Goal: Information Seeking & Learning: Learn about a topic

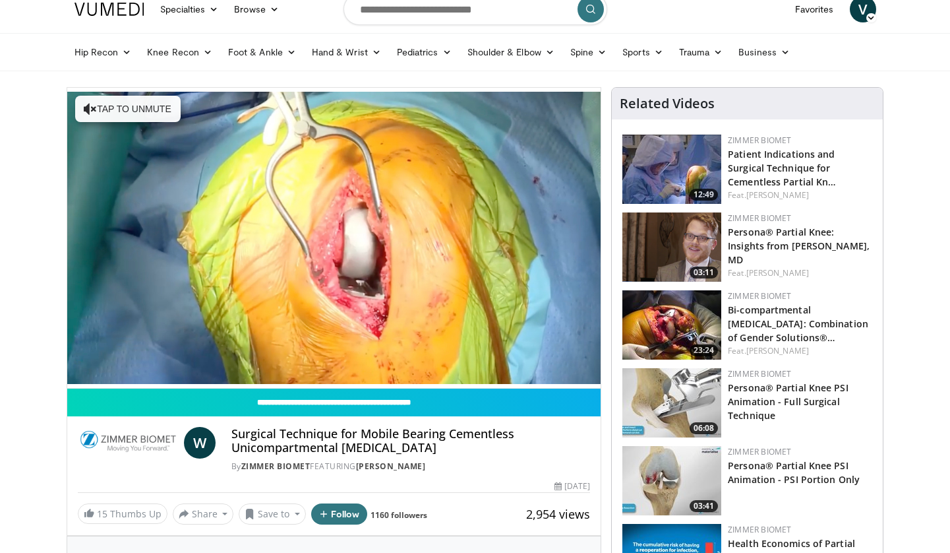
scroll to position [47, 0]
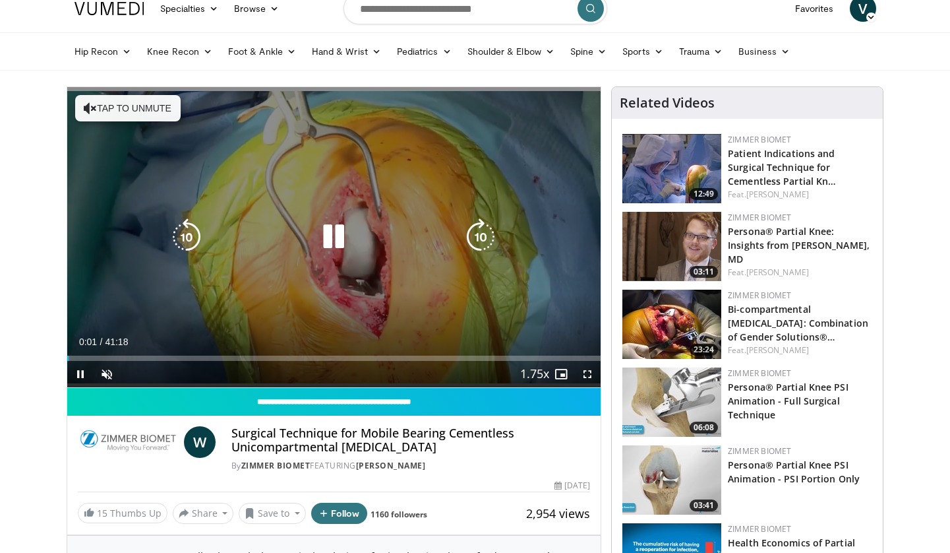
click at [130, 120] on button "Tap to unmute" at bounding box center [128, 108] width 106 height 26
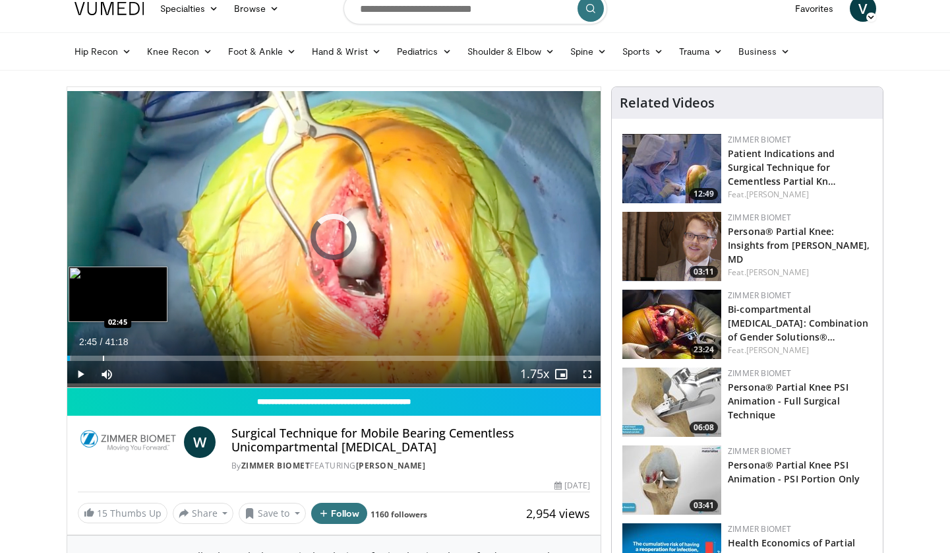
click at [103, 360] on div "Progress Bar" at bounding box center [103, 357] width 1 height 5
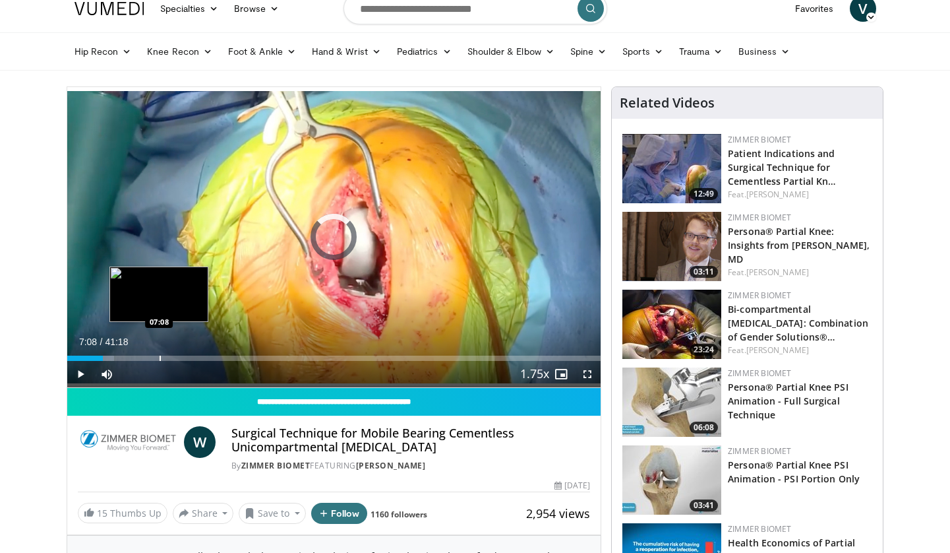
click at [160, 357] on div "Progress Bar" at bounding box center [160, 357] width 1 height 5
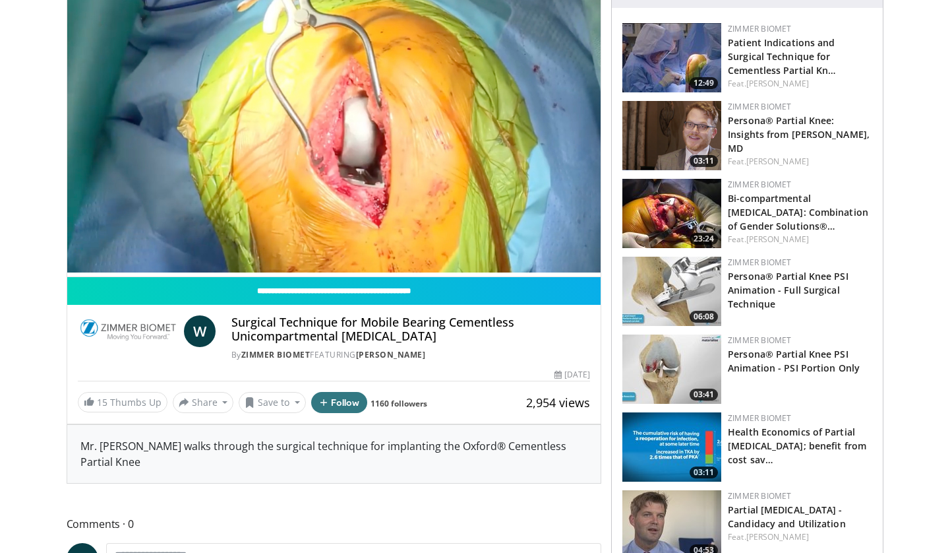
scroll to position [162, 0]
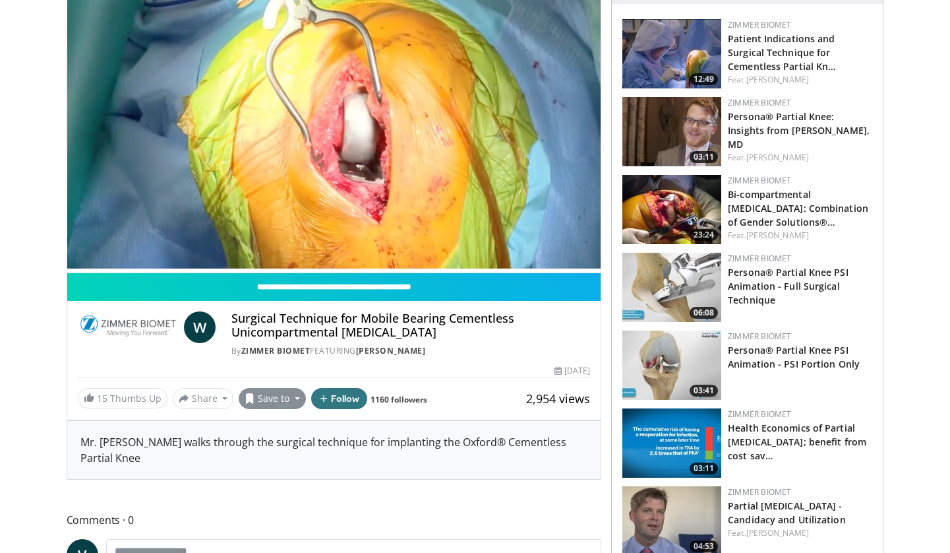
click at [282, 401] on button "Save to" at bounding box center [272, 398] width 67 height 21
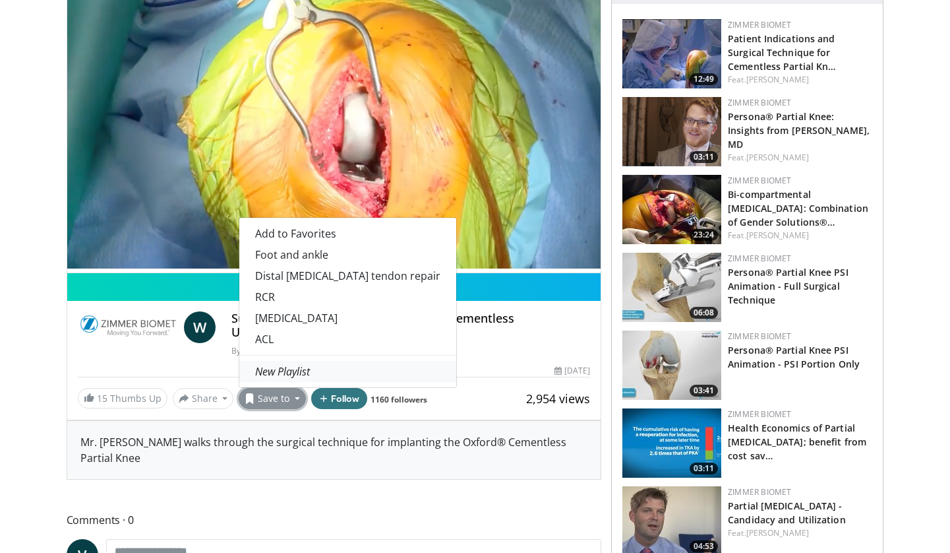
click at [289, 373] on em "New Playlist" at bounding box center [282, 371] width 55 height 15
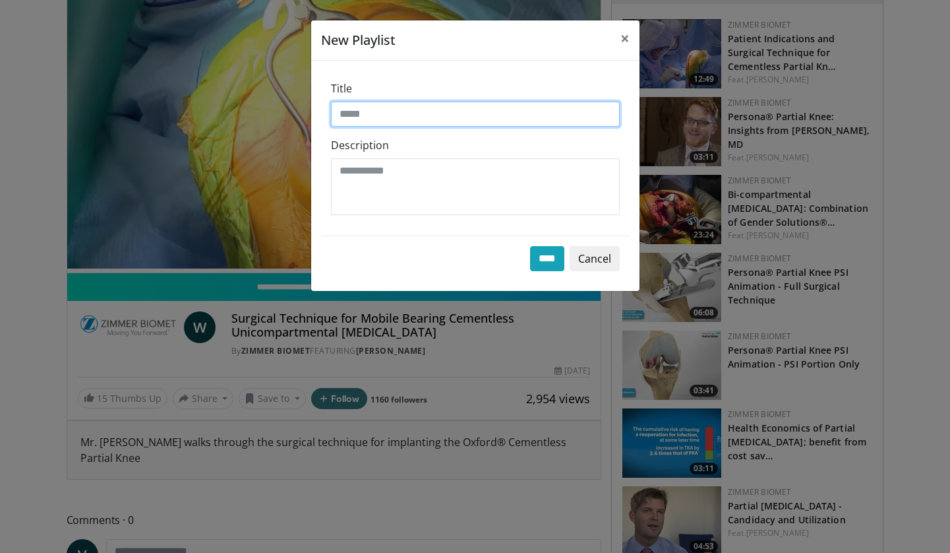
click at [392, 109] on input "Title" at bounding box center [475, 114] width 289 height 25
type input "***"
click at [557, 259] on input "****" at bounding box center [547, 258] width 34 height 25
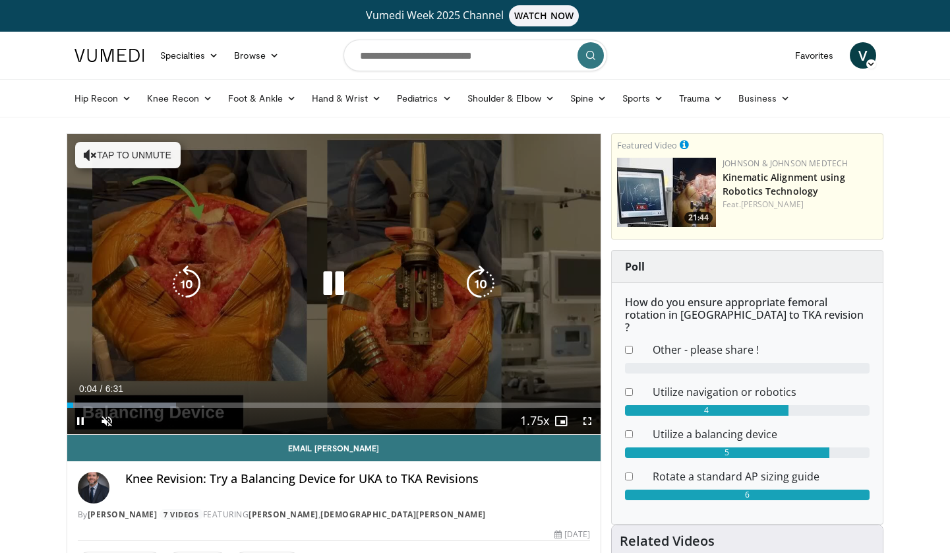
click at [147, 153] on button "Tap to unmute" at bounding box center [128, 155] width 106 height 26
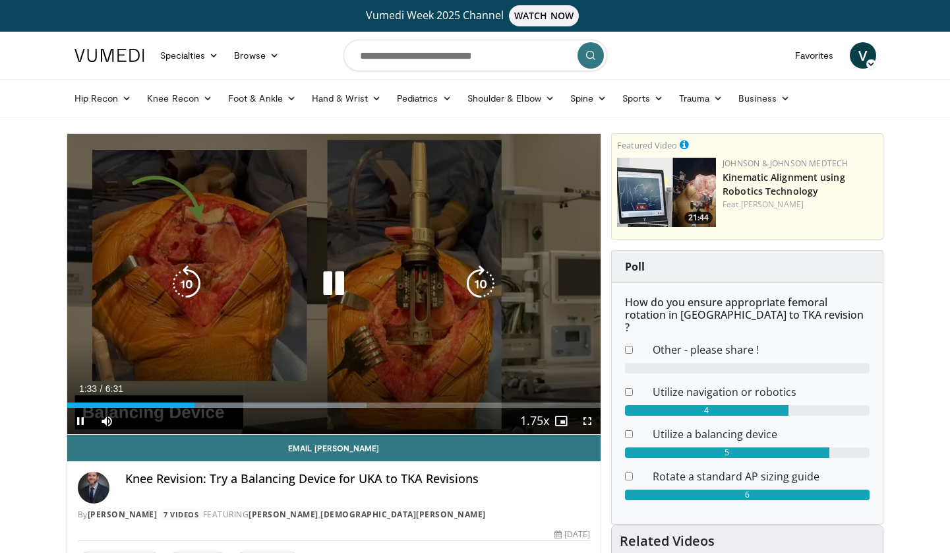
click at [336, 284] on icon "Video Player" at bounding box center [333, 283] width 37 height 37
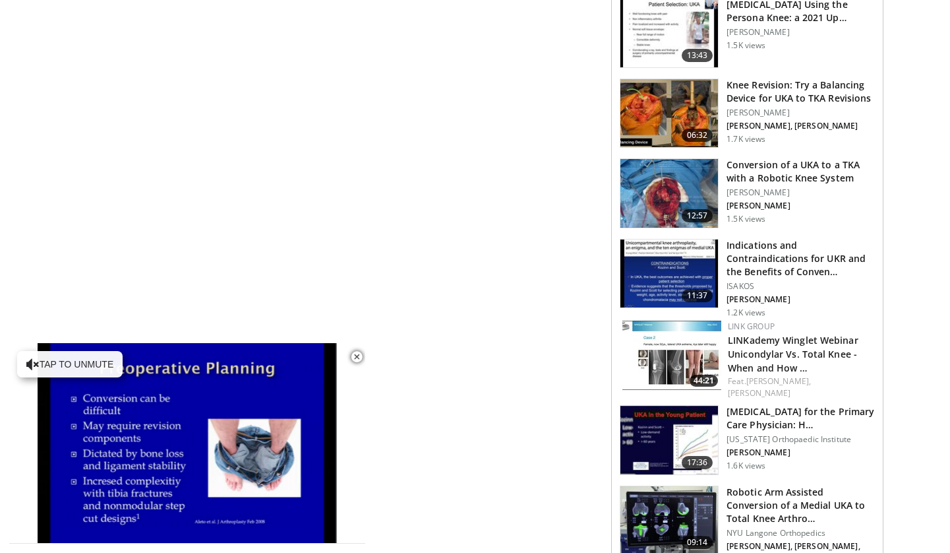
scroll to position [828, 0]
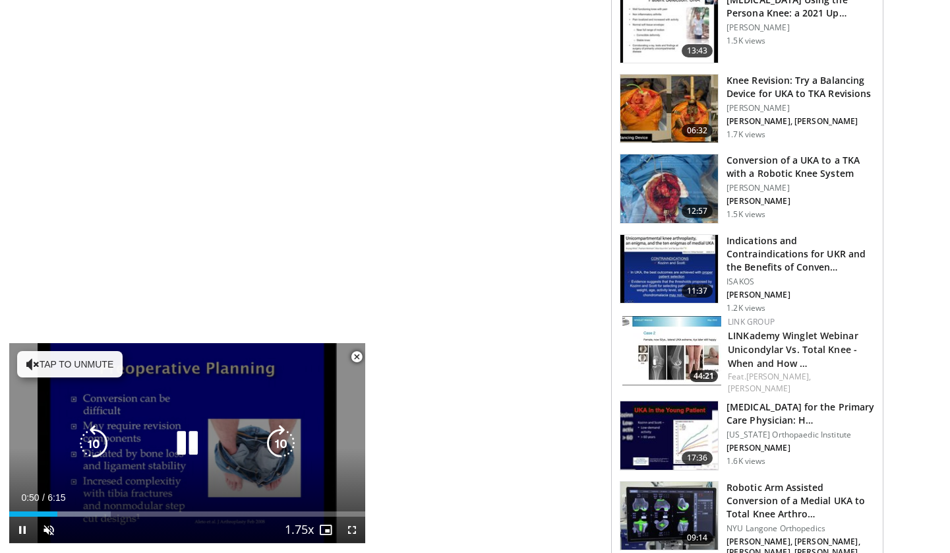
click at [102, 370] on button "Tap to unmute" at bounding box center [70, 364] width 106 height 26
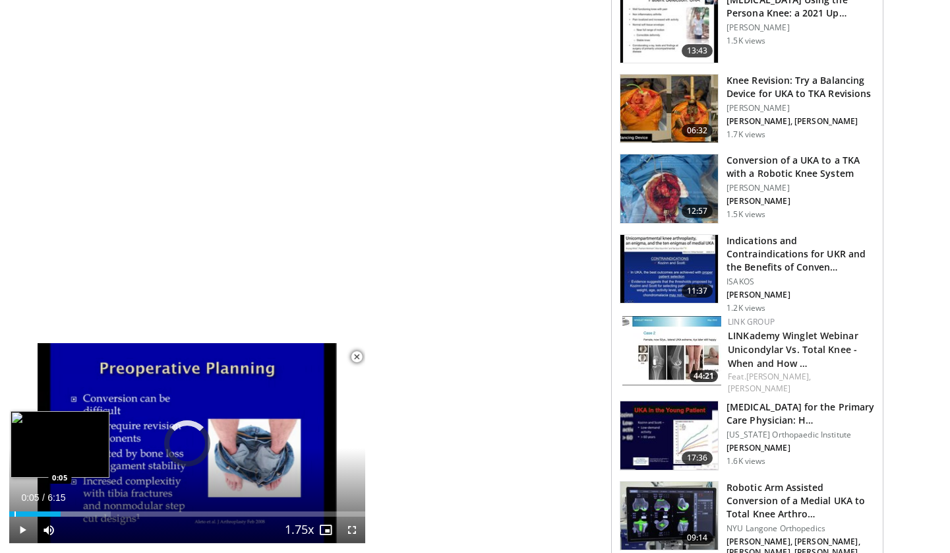
click at [15, 514] on div "Progress Bar" at bounding box center [15, 513] width 1 height 5
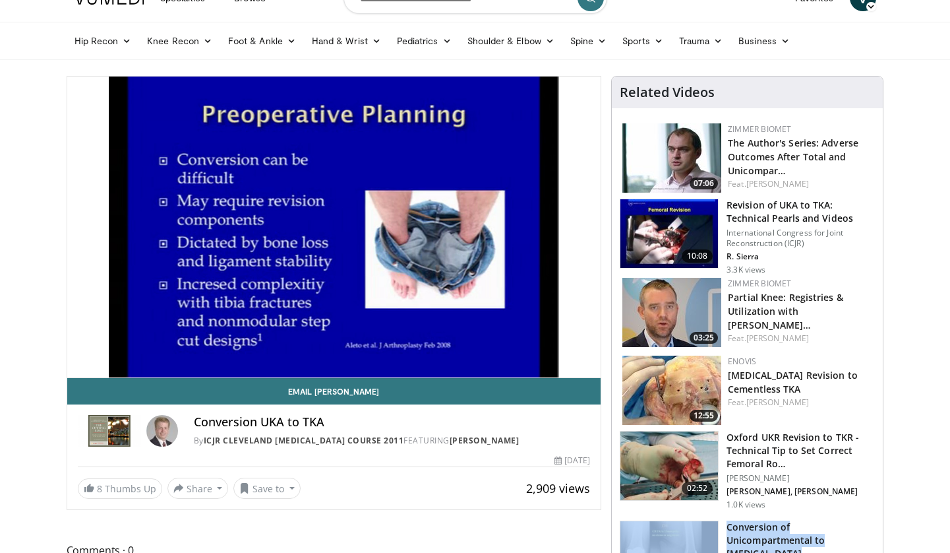
scroll to position [57, 0]
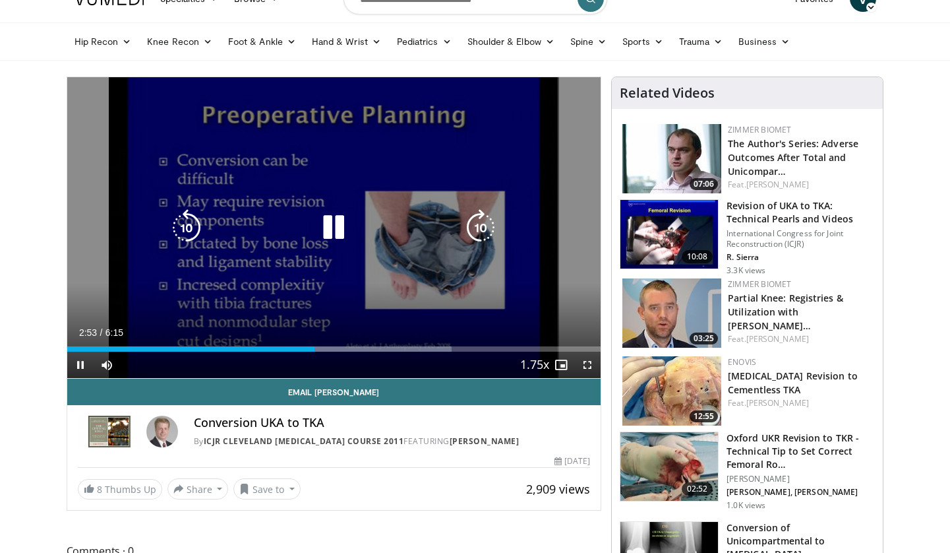
click at [423, 185] on div "10 seconds Tap to unmute" at bounding box center [334, 227] width 534 height 301
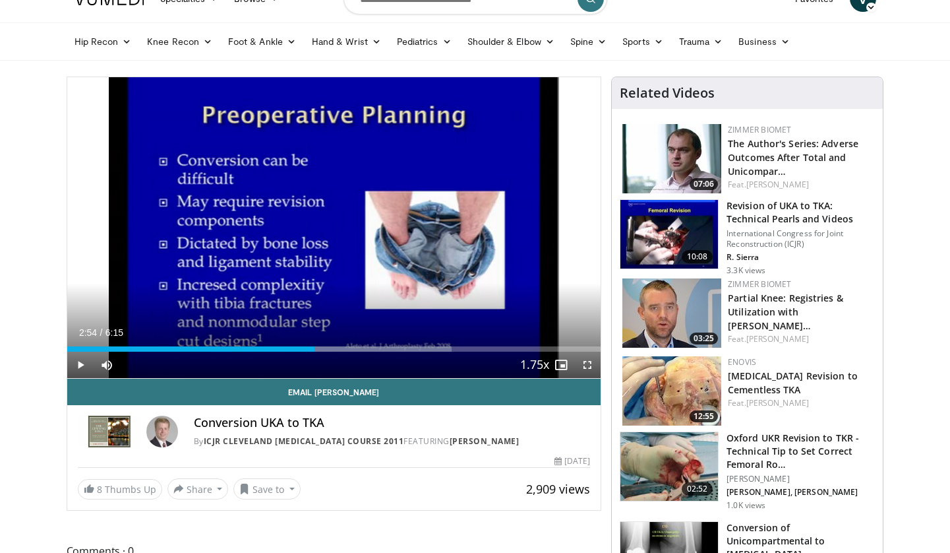
click at [423, 185] on div "10 seconds Tap to unmute" at bounding box center [334, 227] width 534 height 301
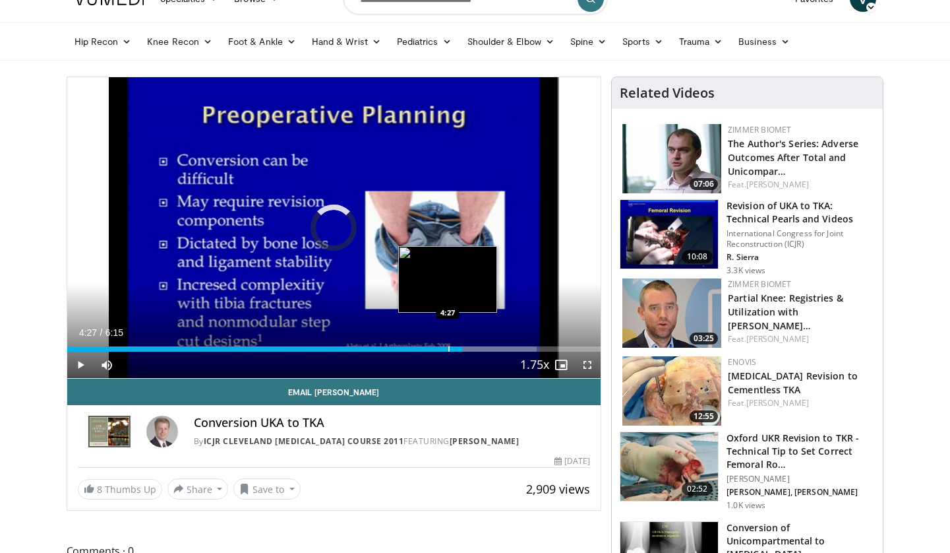
click at [448, 349] on div "Progress Bar" at bounding box center [448, 348] width 1 height 5
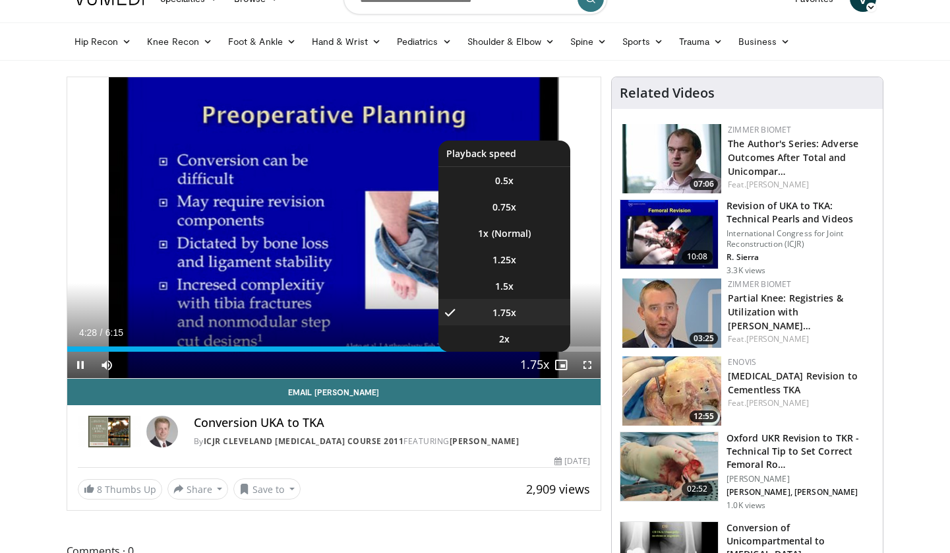
click at [524, 363] on button "Playback Rate" at bounding box center [535, 365] width 26 height 26
click at [538, 369] on span "Video Player" at bounding box center [535, 365] width 18 height 26
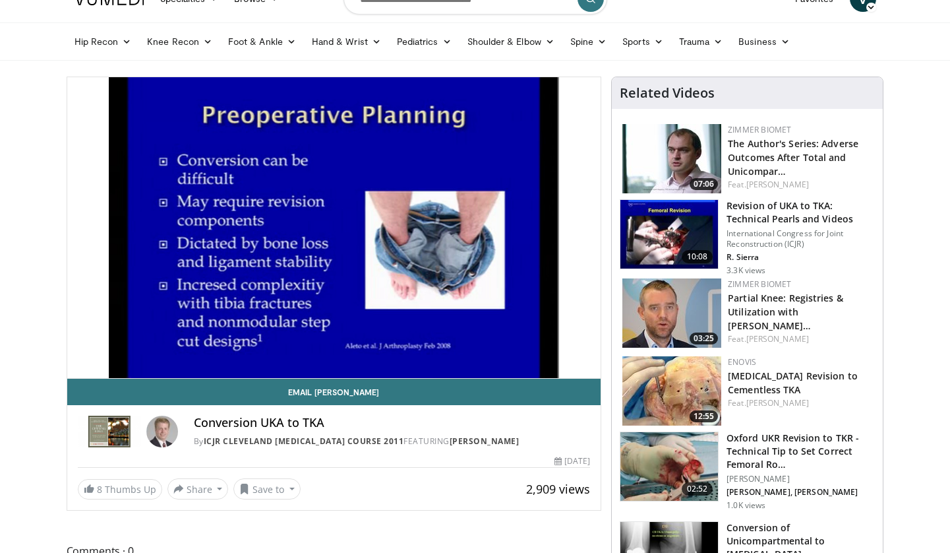
click at [538, 369] on div "10 seconds Tap to unmute" at bounding box center [334, 227] width 534 height 301
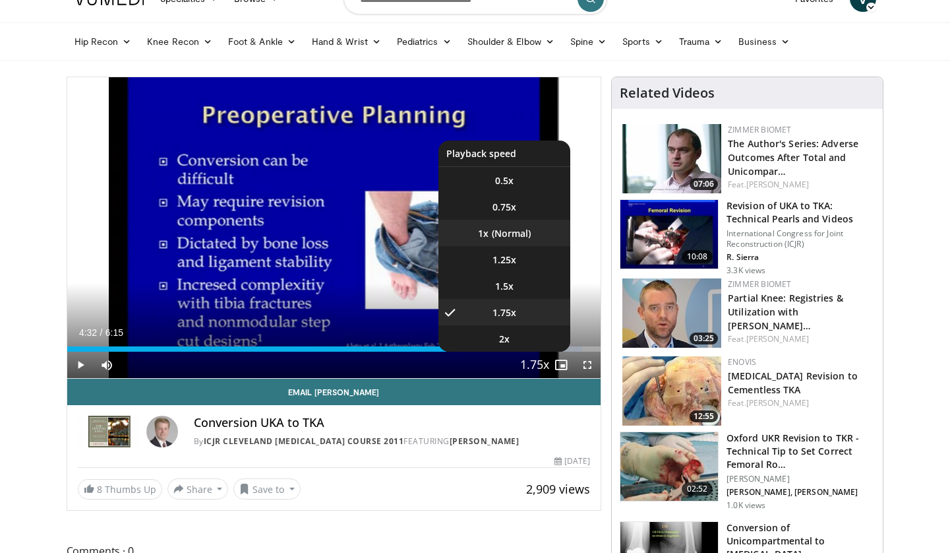
click at [503, 236] on li "1x" at bounding box center [505, 233] width 132 height 26
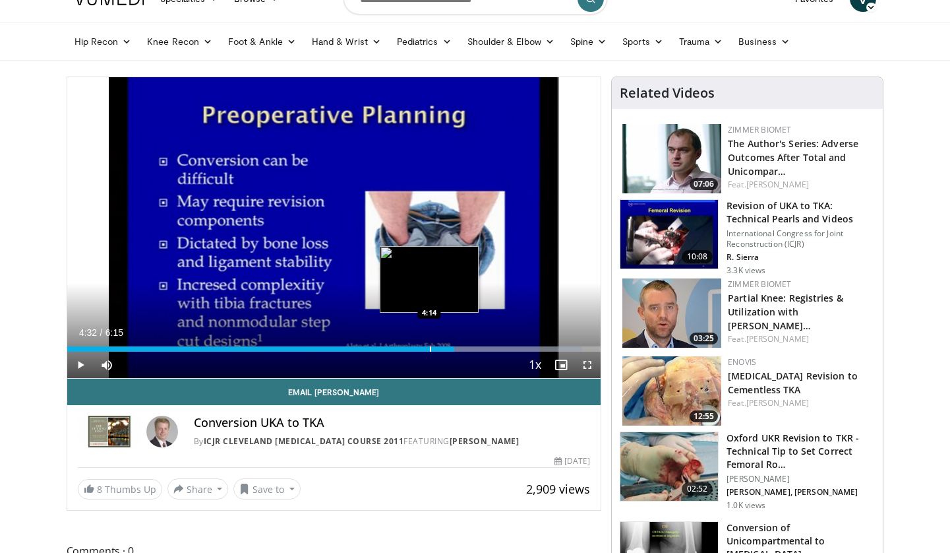
click at [430, 348] on div "Progress Bar" at bounding box center [430, 348] width 1 height 5
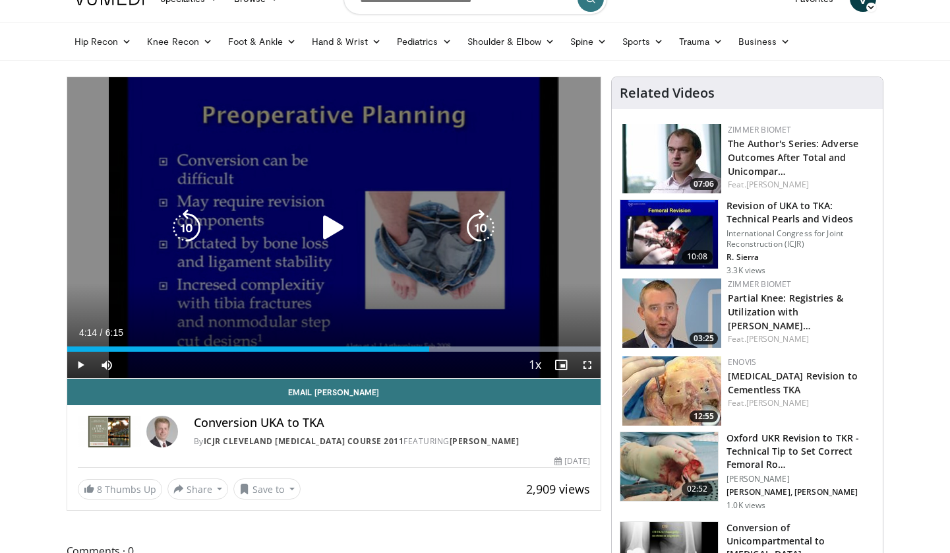
click at [322, 221] on icon "Video Player" at bounding box center [333, 227] width 37 height 37
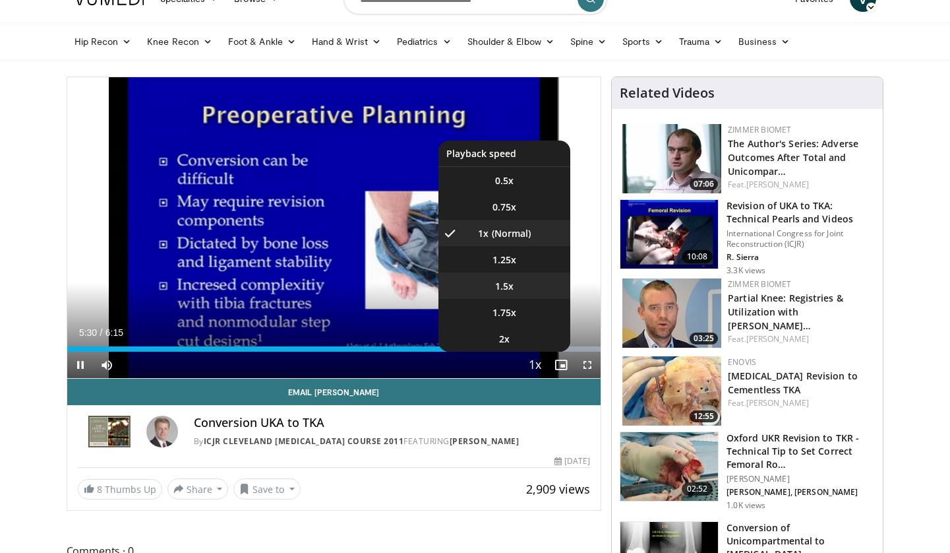
click at [508, 288] on span "1.5x" at bounding box center [504, 286] width 18 height 13
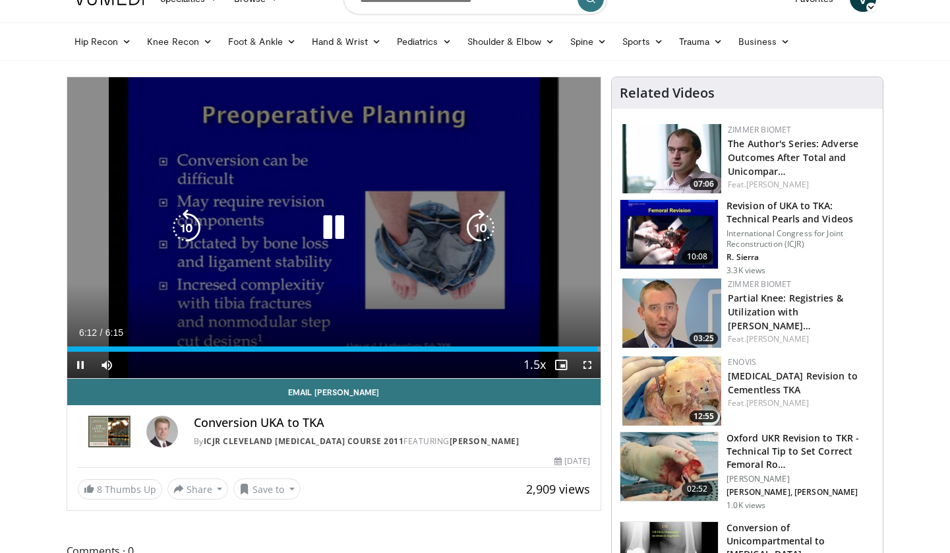
click at [334, 231] on icon "Video Player" at bounding box center [333, 227] width 37 height 37
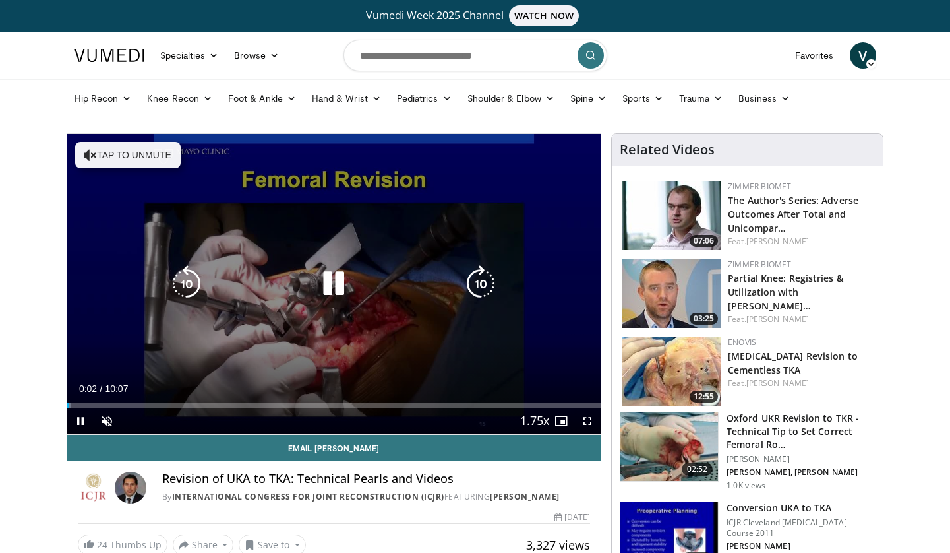
click at [150, 155] on button "Tap to unmute" at bounding box center [128, 155] width 106 height 26
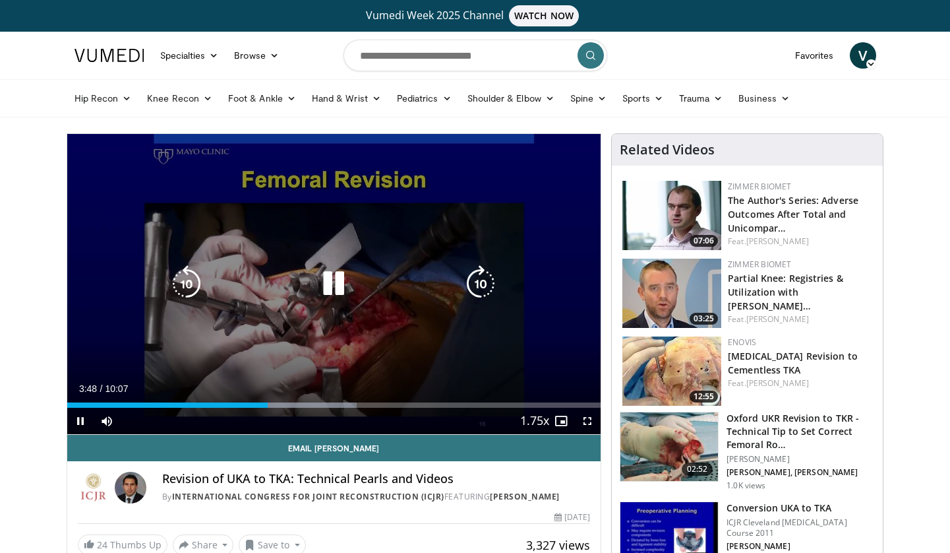
click at [157, 358] on div "10 seconds Tap to unmute" at bounding box center [334, 284] width 534 height 300
click at [305, 284] on div "Video Player" at bounding box center [333, 283] width 321 height 26
click at [326, 284] on icon "Video Player" at bounding box center [333, 283] width 37 height 37
click at [331, 274] on icon "Video Player" at bounding box center [333, 283] width 37 height 37
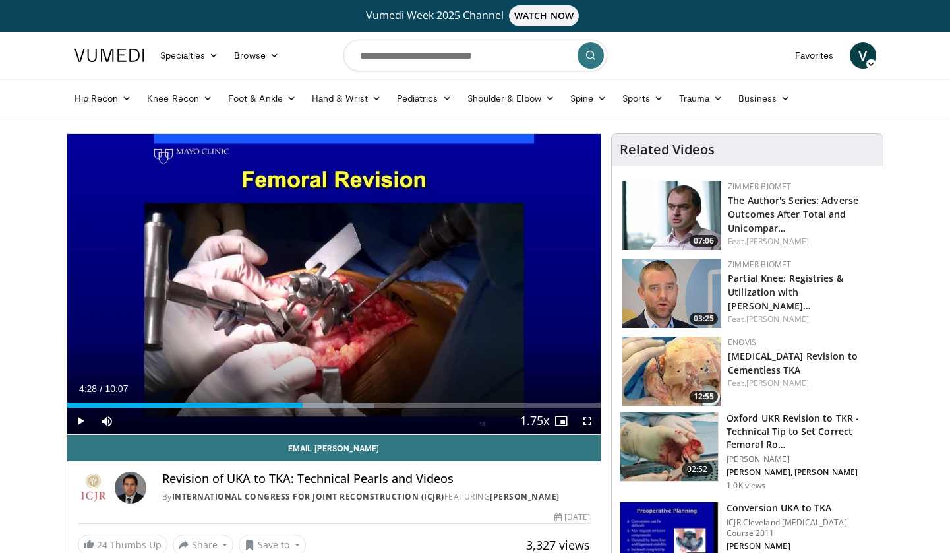
click at [331, 274] on div "10 seconds Tap to unmute" at bounding box center [334, 284] width 534 height 300
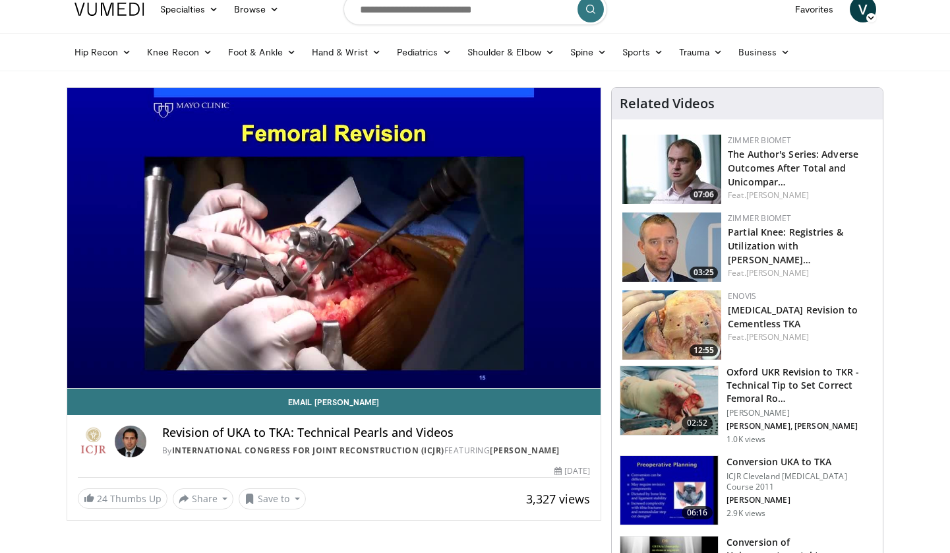
scroll to position [55, 0]
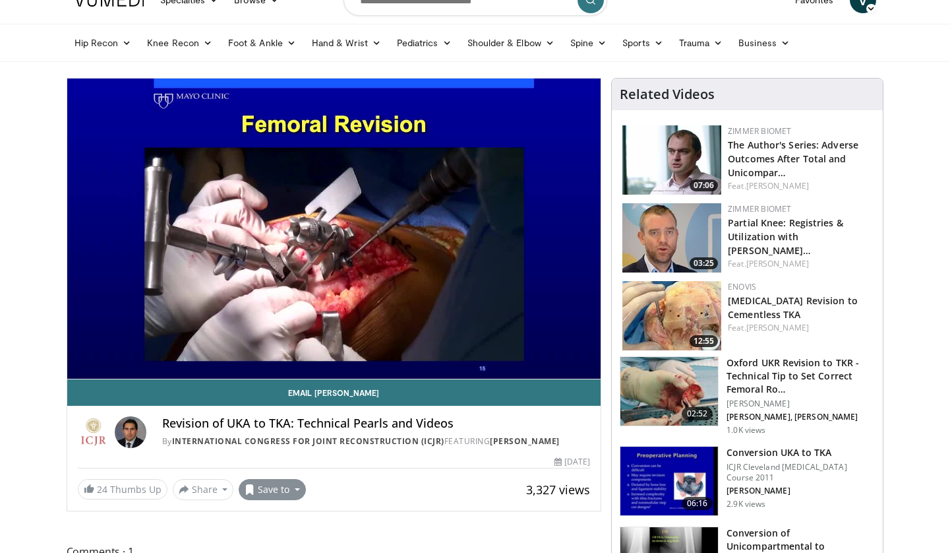
click at [290, 500] on button "Save to" at bounding box center [272, 489] width 67 height 21
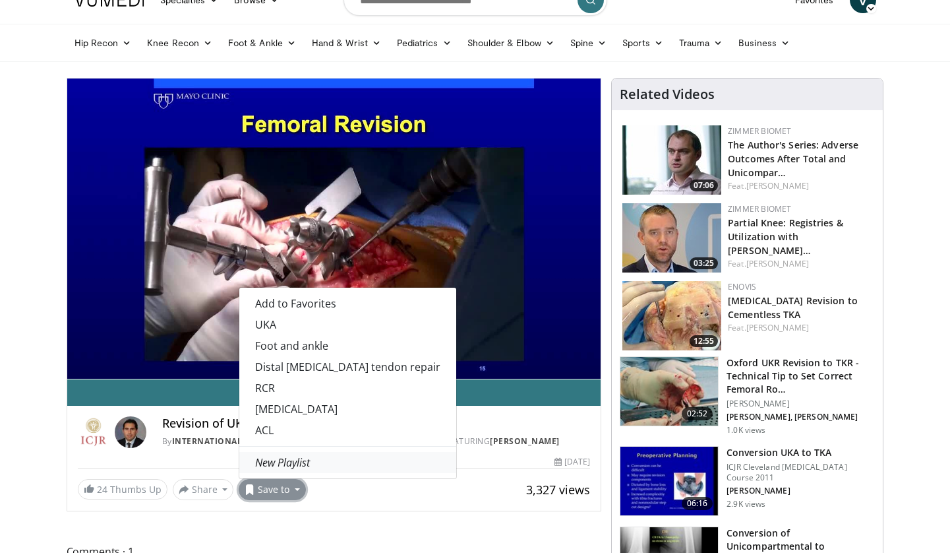
click at [290, 470] on em "New Playlist" at bounding box center [282, 462] width 55 height 15
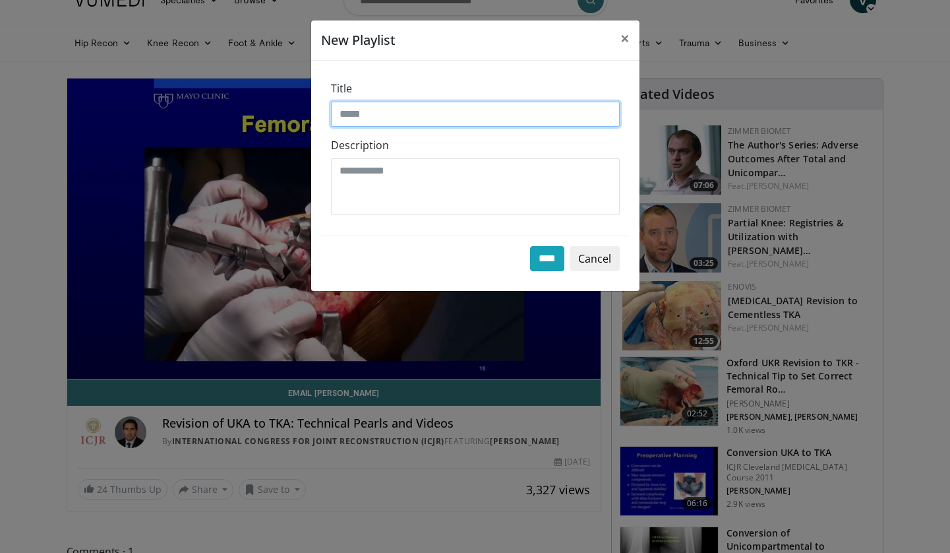
click at [440, 117] on input "Title" at bounding box center [475, 114] width 289 height 25
click at [544, 259] on input "****" at bounding box center [547, 258] width 34 height 25
type input "**********"
click at [550, 263] on input "****" at bounding box center [547, 258] width 34 height 25
click at [603, 259] on button "Cancel" at bounding box center [595, 258] width 50 height 25
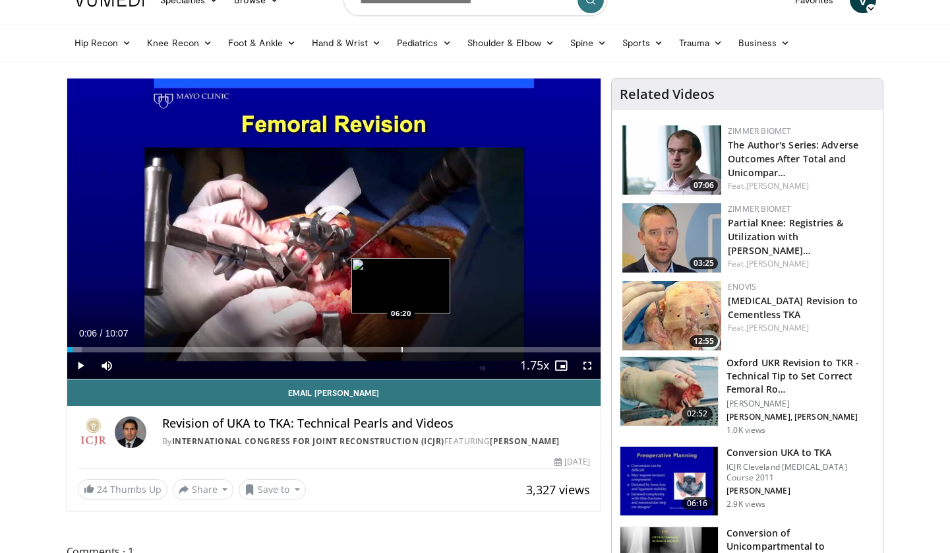
click at [402, 350] on div "Progress Bar" at bounding box center [402, 349] width 1 height 5
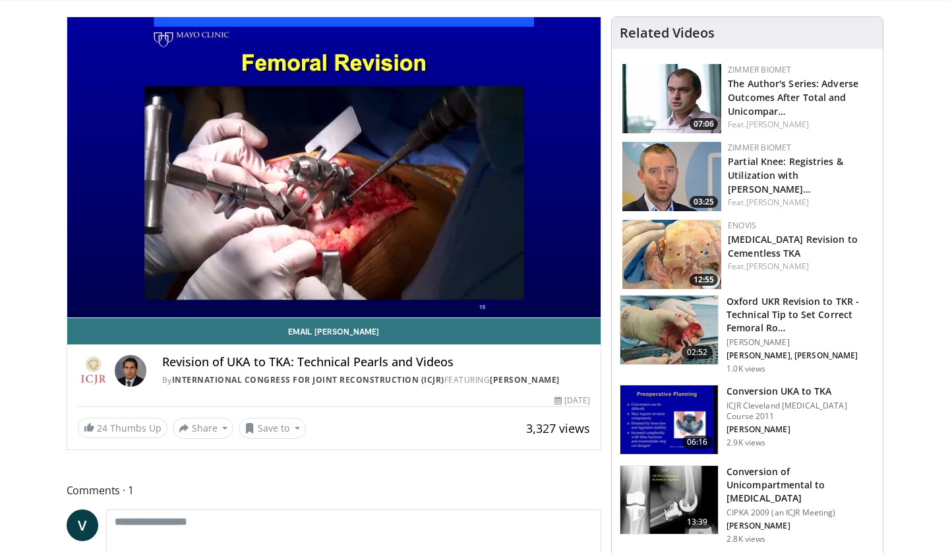
scroll to position [129, 0]
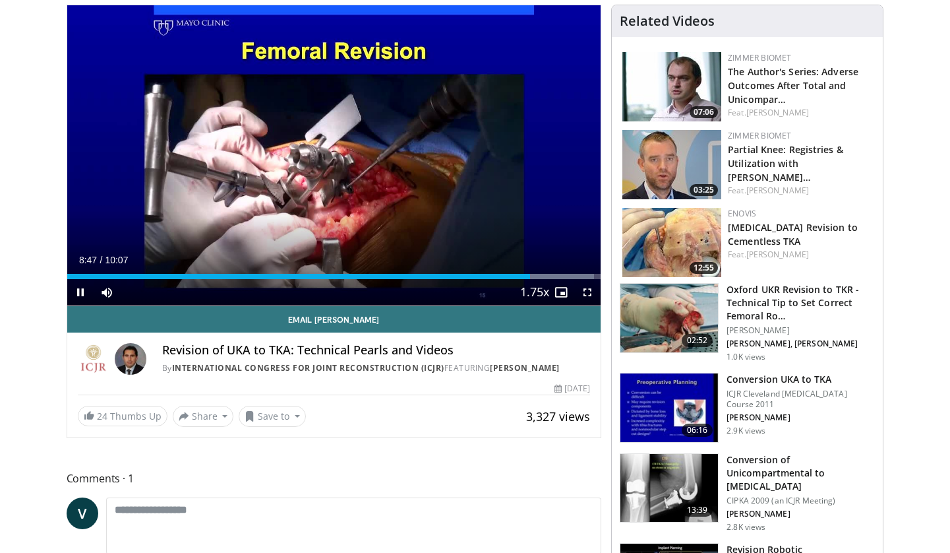
click at [355, 261] on div "Current Time 8:47 / Duration 10:07" at bounding box center [334, 260] width 534 height 12
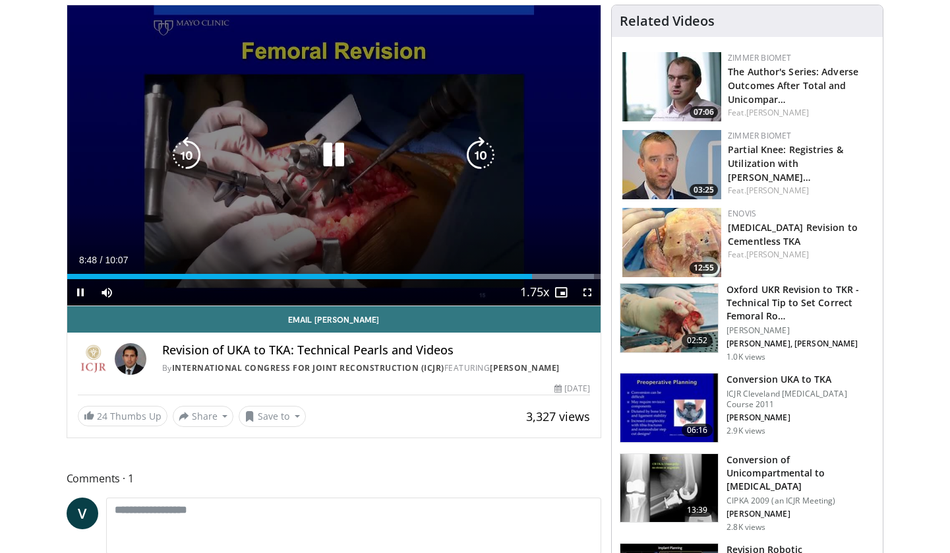
click at [333, 164] on icon "Video Player" at bounding box center [333, 155] width 37 height 37
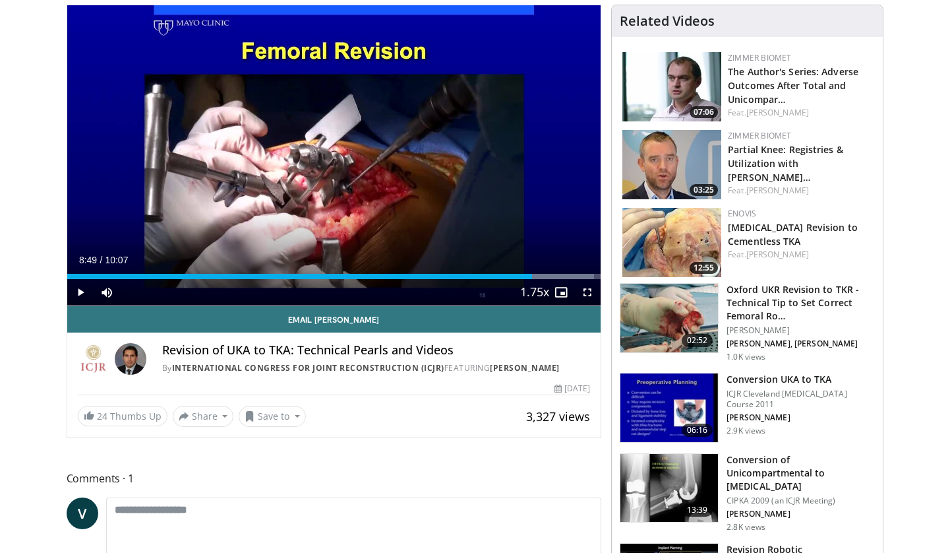
click at [333, 164] on div "10 seconds Tap to unmute" at bounding box center [334, 155] width 534 height 300
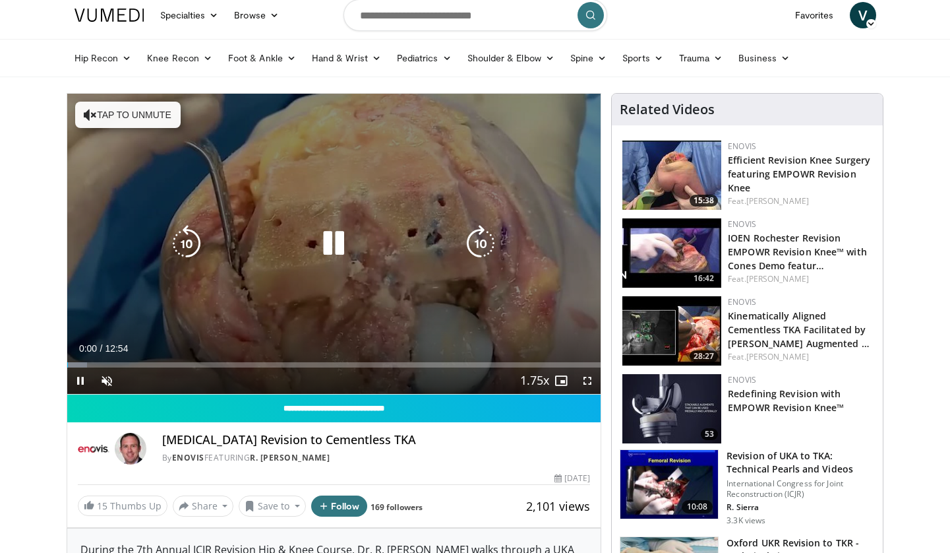
scroll to position [41, 0]
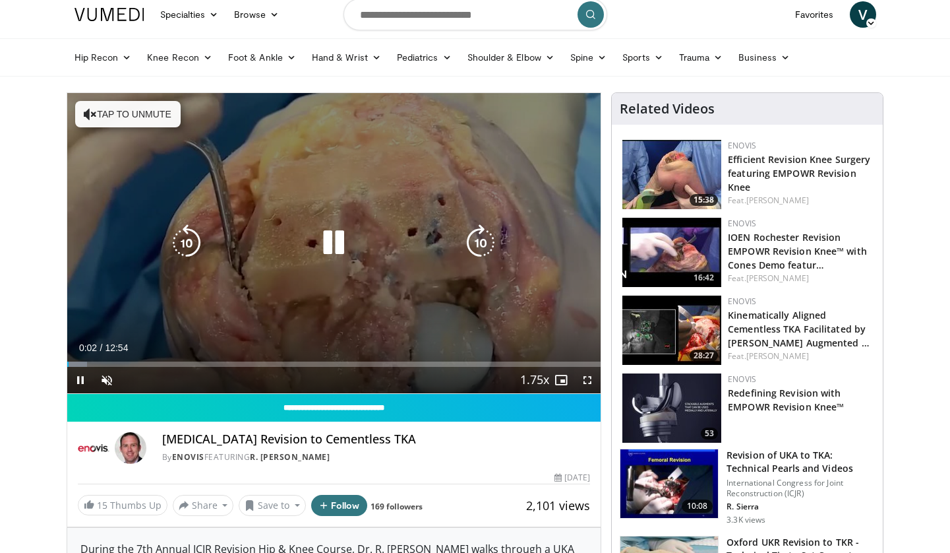
click at [129, 114] on button "Tap to unmute" at bounding box center [128, 114] width 106 height 26
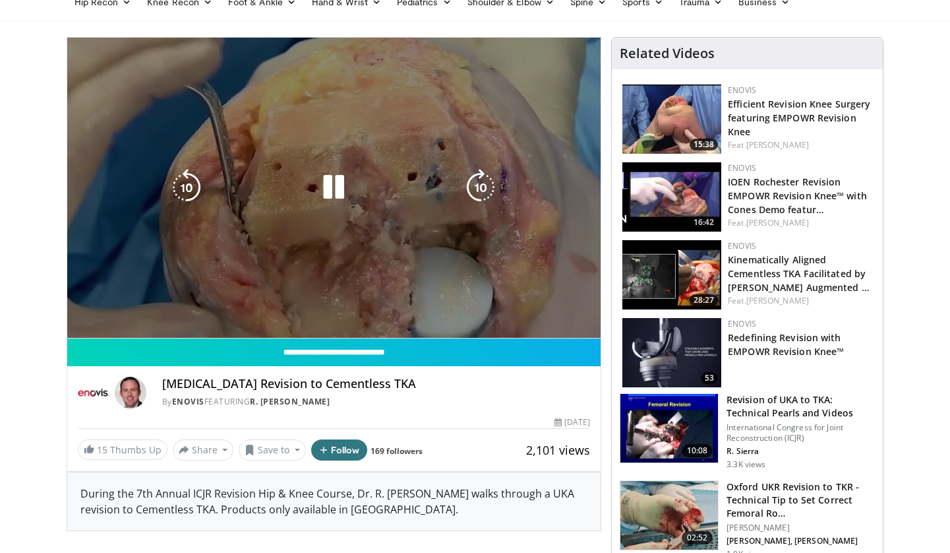
scroll to position [94, 0]
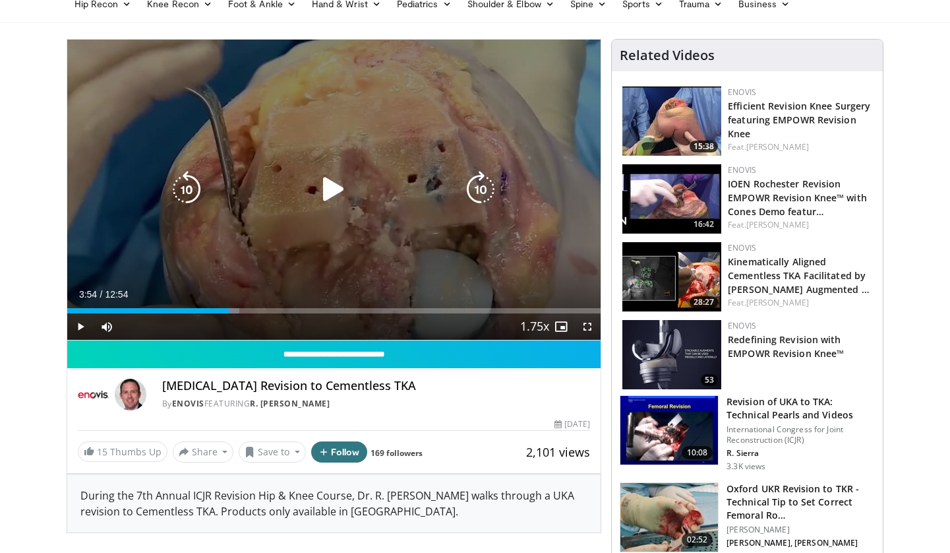
click at [329, 190] on icon "Video Player" at bounding box center [333, 189] width 37 height 37
click at [334, 186] on icon "Video Player" at bounding box center [333, 189] width 37 height 37
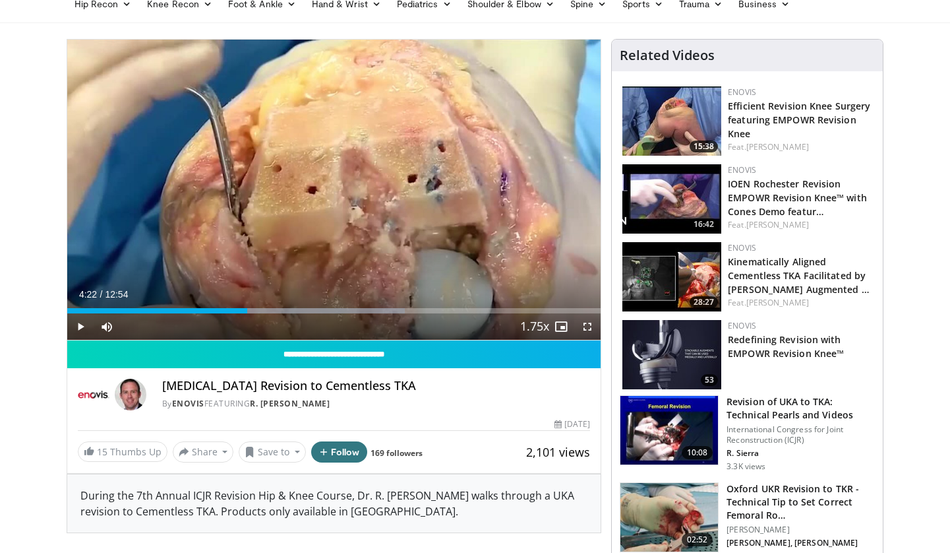
click at [291, 474] on div "**********" at bounding box center [335, 256] width 536 height 435
click at [287, 462] on button "Save to" at bounding box center [272, 451] width 67 height 21
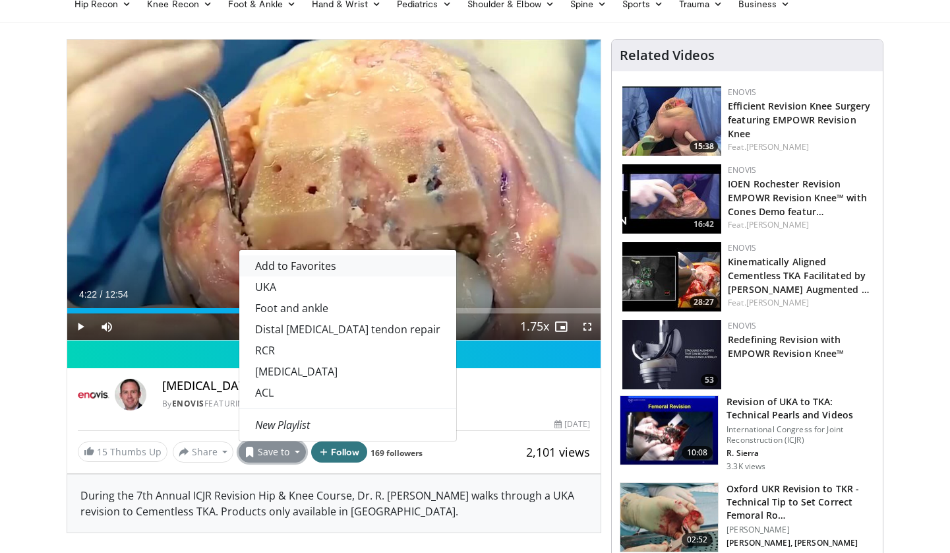
click at [310, 273] on span "Add to Favorites" at bounding box center [295, 266] width 81 height 15
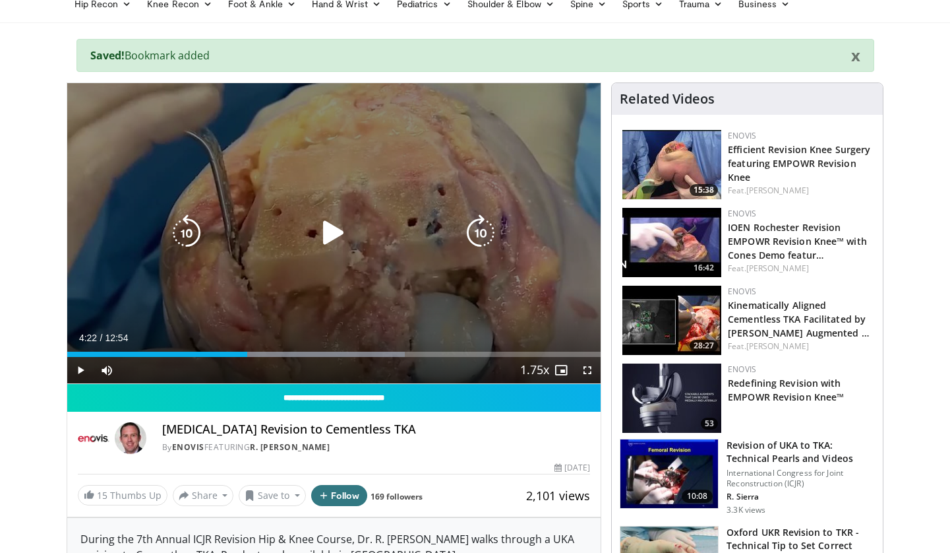
click at [328, 237] on icon "Video Player" at bounding box center [333, 232] width 37 height 37
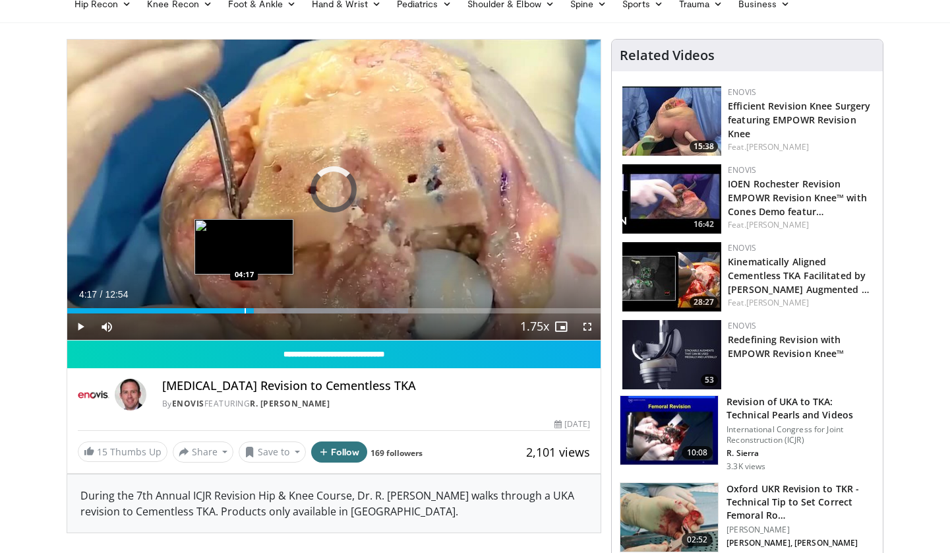
click at [245, 310] on div "Progress Bar" at bounding box center [245, 310] width 1 height 5
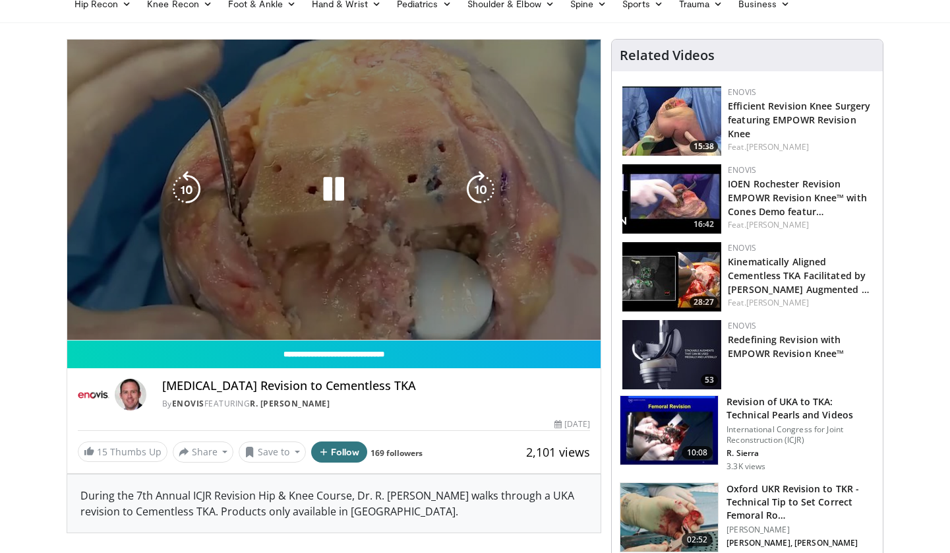
click at [231, 312] on video-js "**********" at bounding box center [334, 190] width 534 height 301
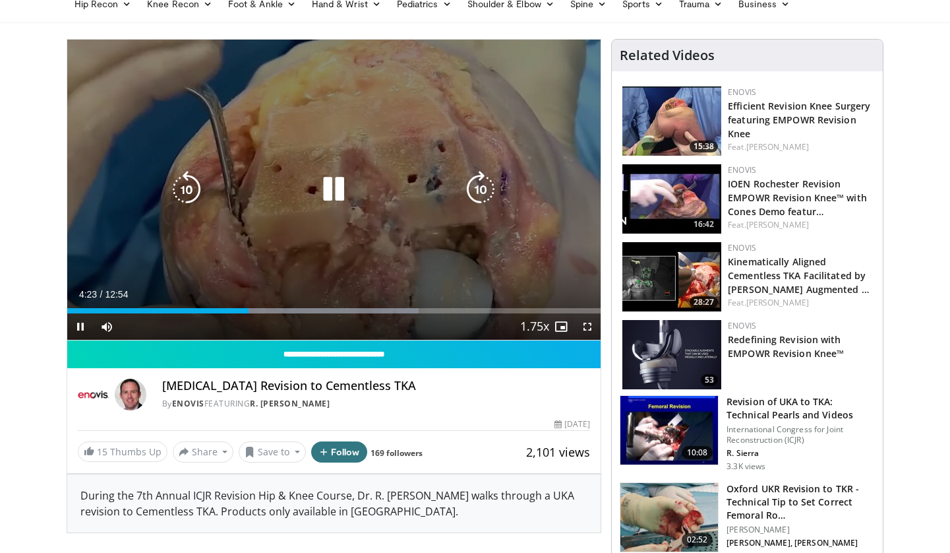
click at [200, 197] on icon "Video Player" at bounding box center [186, 189] width 37 height 37
click at [190, 193] on icon "Video Player" at bounding box center [186, 189] width 37 height 37
click at [336, 186] on icon "Video Player" at bounding box center [333, 189] width 37 height 37
click at [334, 193] on icon "Video Player" at bounding box center [333, 189] width 37 height 37
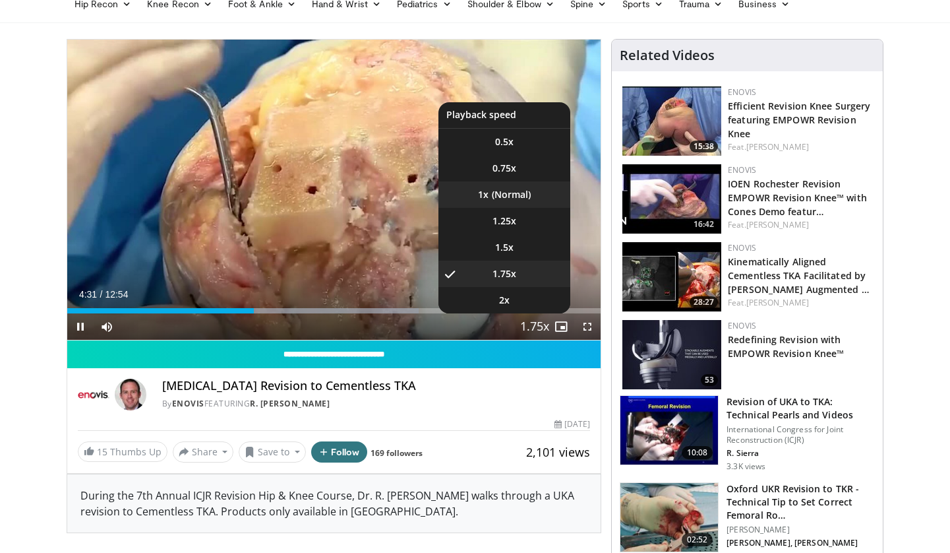
click at [516, 196] on li "1x" at bounding box center [505, 194] width 132 height 26
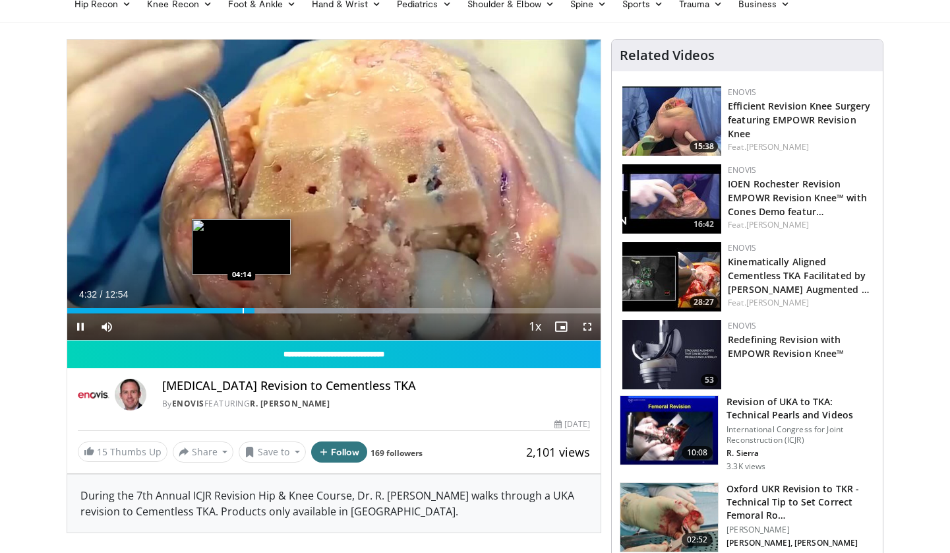
click at [243, 309] on div "Progress Bar" at bounding box center [243, 310] width 1 height 5
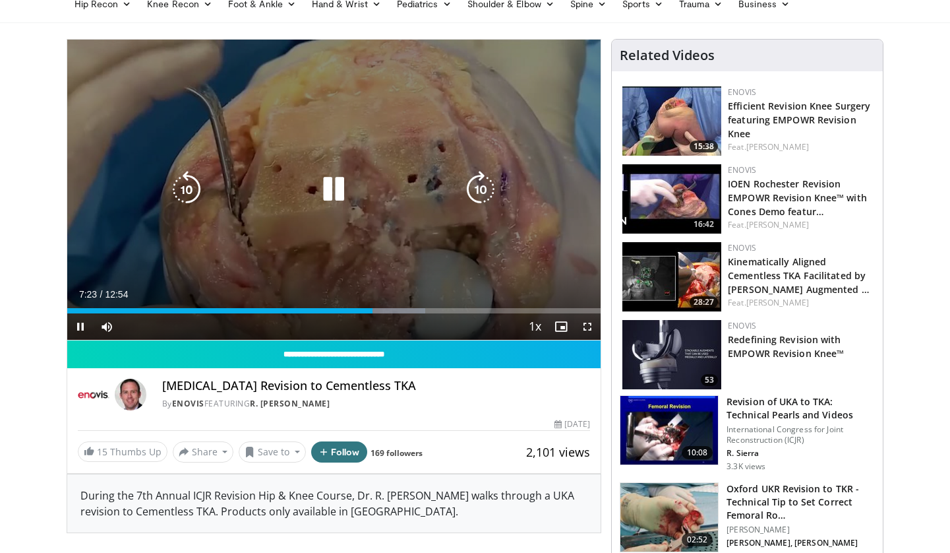
click at [336, 194] on icon "Video Player" at bounding box center [333, 189] width 37 height 37
